Goal: Find specific page/section: Find specific page/section

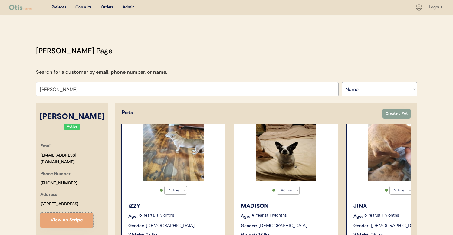
select select ""Name""
select select "true"
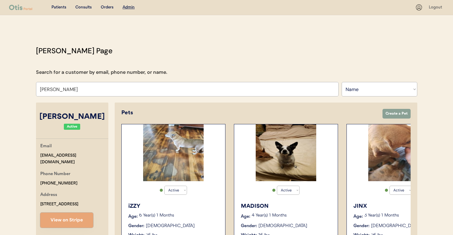
select select "true"
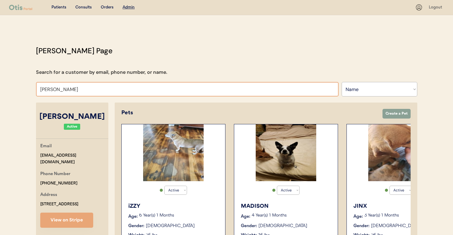
click at [148, 86] on input "[PERSON_NAME]" at bounding box center [187, 89] width 302 height 15
type input "dane"
type input "[PERSON_NAME]"
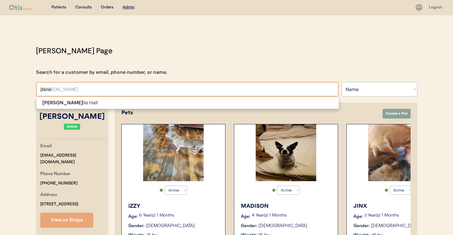
type input "[PERSON_NAME]"
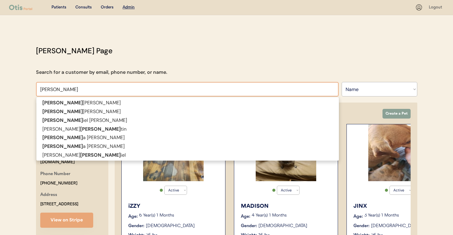
type input "[PERSON_NAME]"
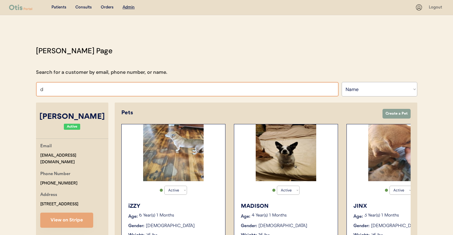
type input "da"
type input "[PERSON_NAME]"
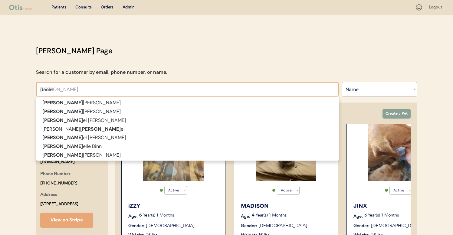
type input "[PERSON_NAME]"
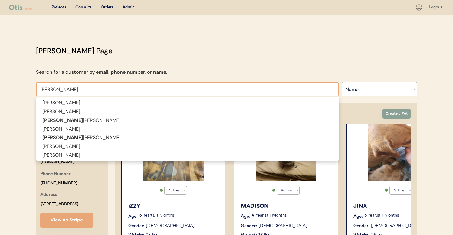
type input "[PERSON_NAME]"
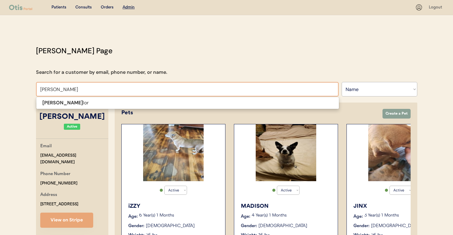
type input "[PERSON_NAME]"
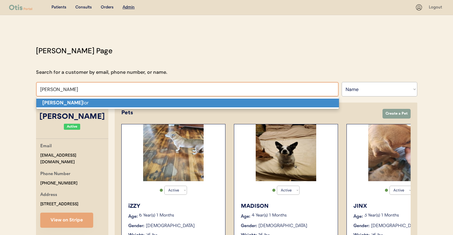
click at [150, 99] on p "[PERSON_NAME] [PERSON_NAME]" at bounding box center [187, 103] width 302 height 9
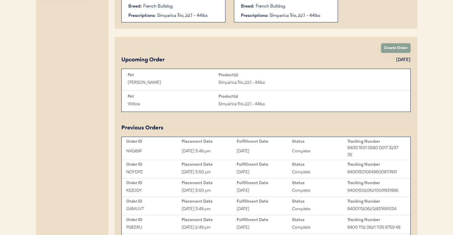
scroll to position [240, 0]
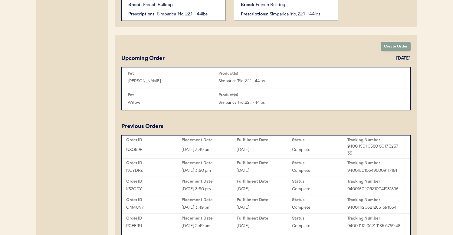
type input "[PERSON_NAME]"
click at [247, 140] on div "Fulfillment Date" at bounding box center [263, 140] width 55 height 5
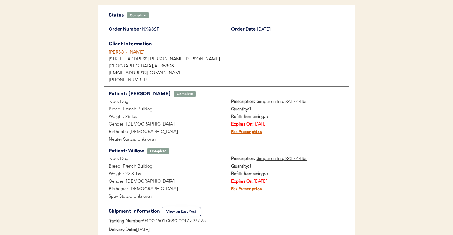
scroll to position [53, 0]
